Goal: Information Seeking & Learning: Learn about a topic

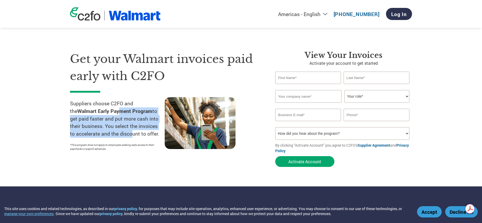
drag, startPoint x: 109, startPoint y: 113, endPoint x: 125, endPoint y: 134, distance: 26.1
click at [129, 133] on p "Suppliers choose C2FO and the Walmart Early Payment Program to get paid faster …" at bounding box center [117, 119] width 95 height 38
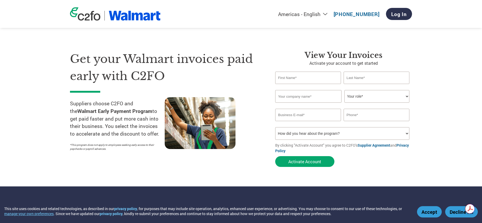
click at [125, 134] on p "Suppliers choose C2FO and the Walmart Early Payment Program to get paid faster …" at bounding box center [117, 119] width 95 height 38
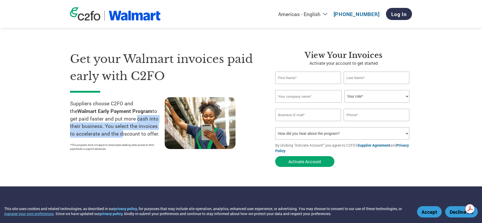
drag, startPoint x: 121, startPoint y: 134, endPoint x: 124, endPoint y: 115, distance: 19.0
click at [126, 115] on p "Suppliers choose C2FO and the Walmart Early Payment Program to get paid faster …" at bounding box center [117, 119] width 95 height 38
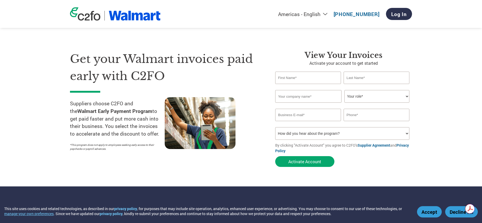
click at [123, 115] on p "Suppliers choose C2FO and the Walmart Early Payment Program to get paid faster …" at bounding box center [117, 119] width 95 height 38
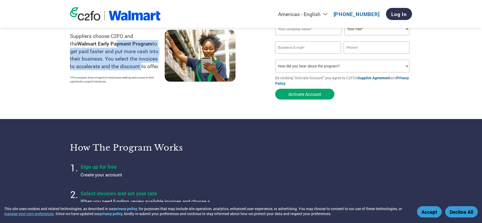
drag, startPoint x: 107, startPoint y: 47, endPoint x: 139, endPoint y: 66, distance: 37.0
click at [139, 66] on p "Suppliers choose C2FO and the Walmart Early Payment Program to get paid faster …" at bounding box center [117, 51] width 95 height 38
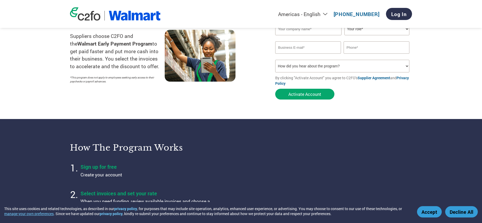
click at [139, 66] on p "Suppliers choose C2FO and the Walmart Early Payment Program to get paid faster …" at bounding box center [117, 51] width 95 height 38
drag, startPoint x: 139, startPoint y: 66, endPoint x: 104, endPoint y: 58, distance: 35.4
click at [104, 57] on p "Suppliers choose C2FO and the Walmart Early Payment Program to get paid faster …" at bounding box center [117, 51] width 95 height 38
click at [104, 58] on p "Suppliers choose C2FO and the Walmart Early Payment Program to get paid faster …" at bounding box center [117, 51] width 95 height 38
